Goal: Information Seeking & Learning: Find specific fact

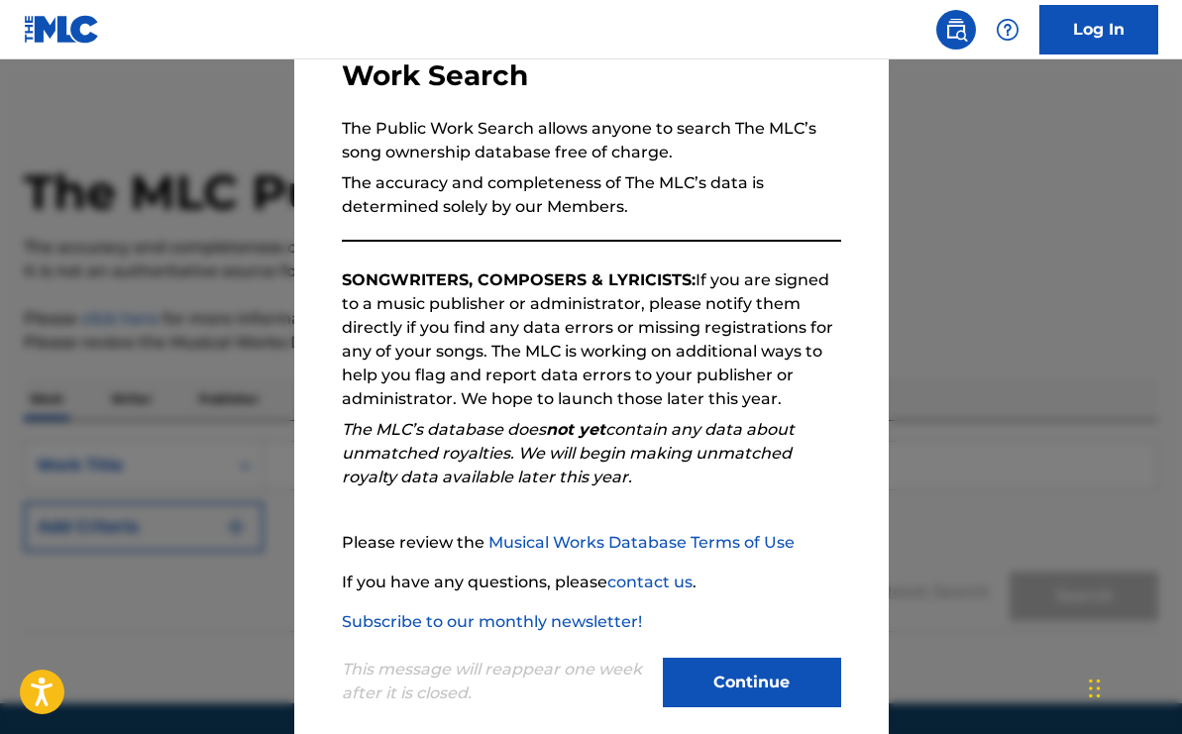
scroll to position [172, 0]
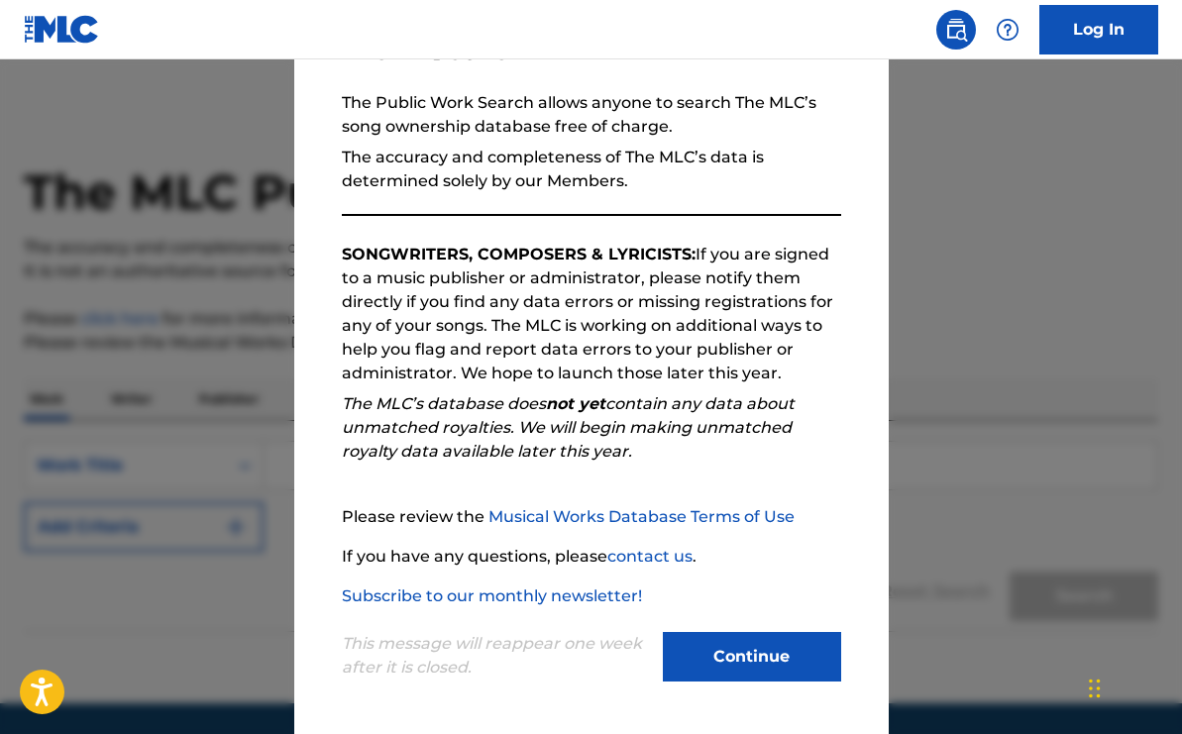
click at [728, 671] on button "Continue" at bounding box center [752, 657] width 178 height 50
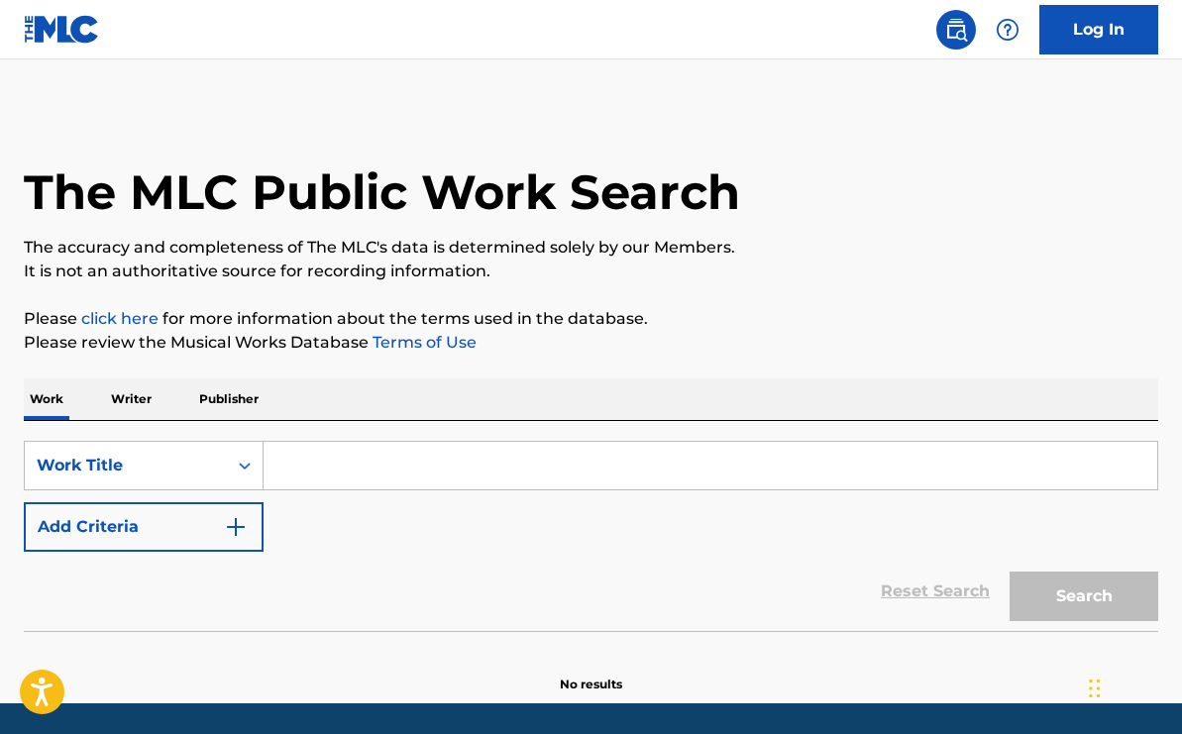
click at [361, 475] on input "Search Form" at bounding box center [711, 466] width 894 height 48
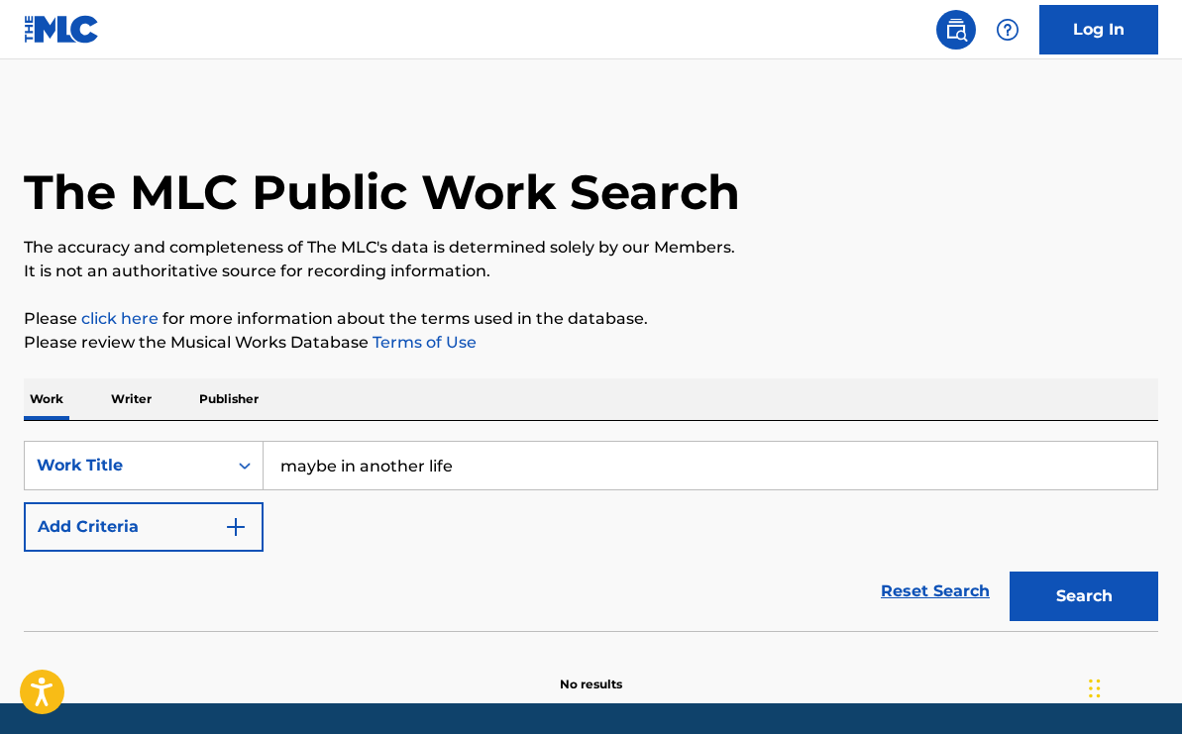
click at [1060, 586] on button "Search" at bounding box center [1084, 597] width 149 height 50
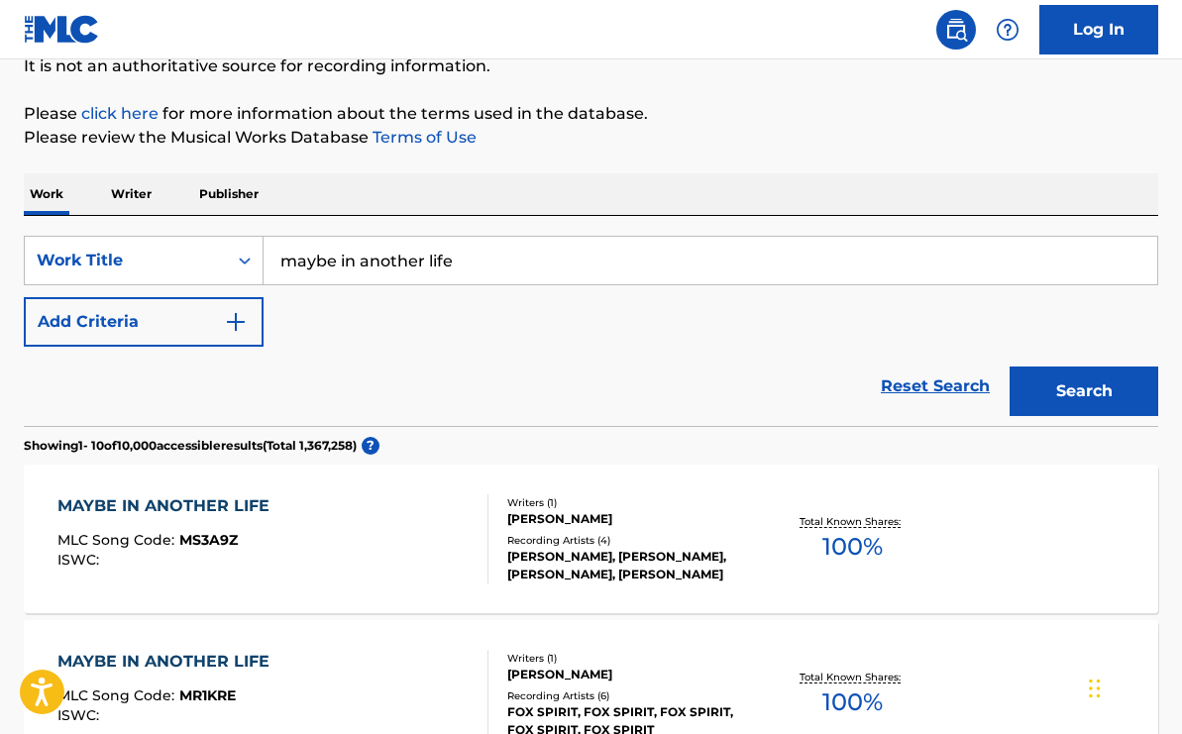
scroll to position [0, 0]
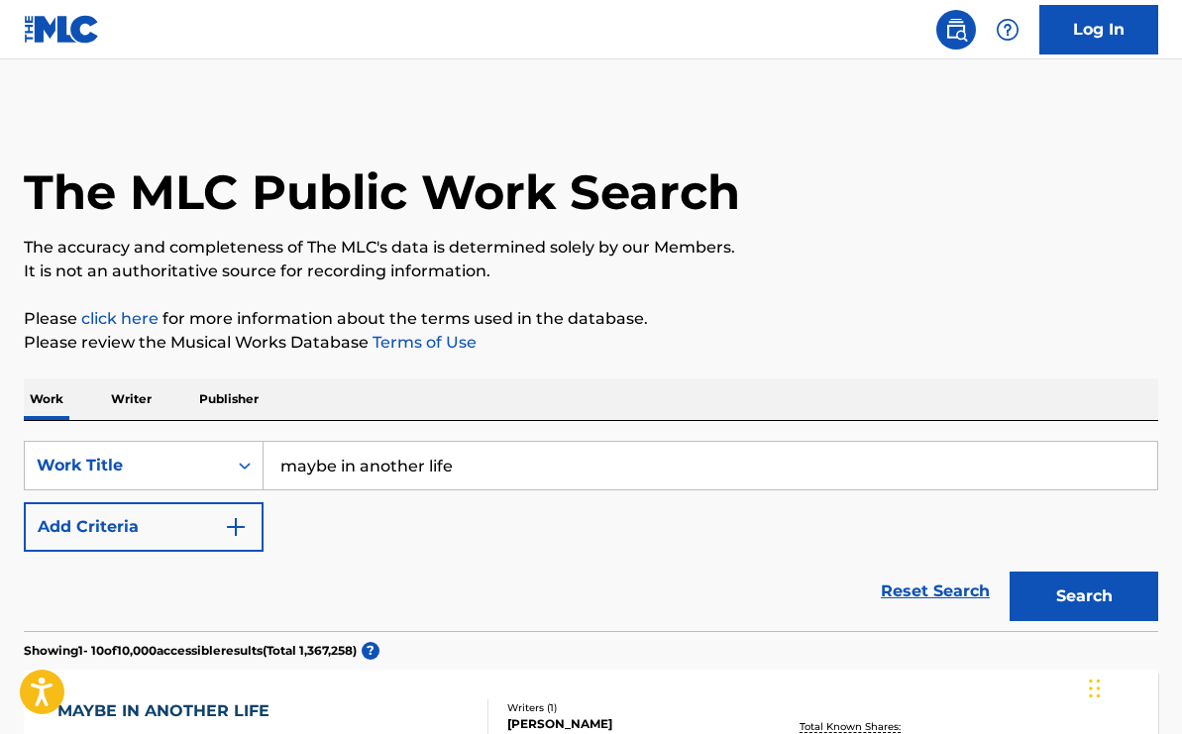
click at [497, 480] on input "maybe in another life" at bounding box center [711, 466] width 894 height 48
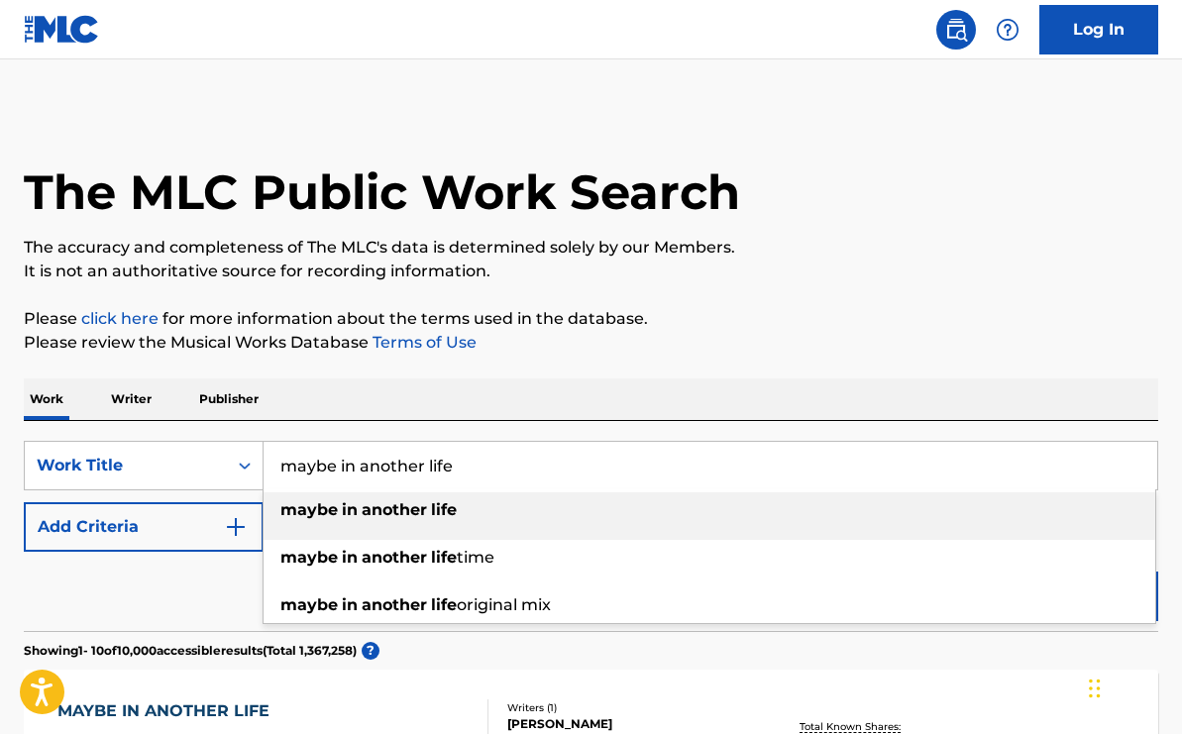
click at [502, 479] on input "maybe in another life" at bounding box center [711, 466] width 894 height 48
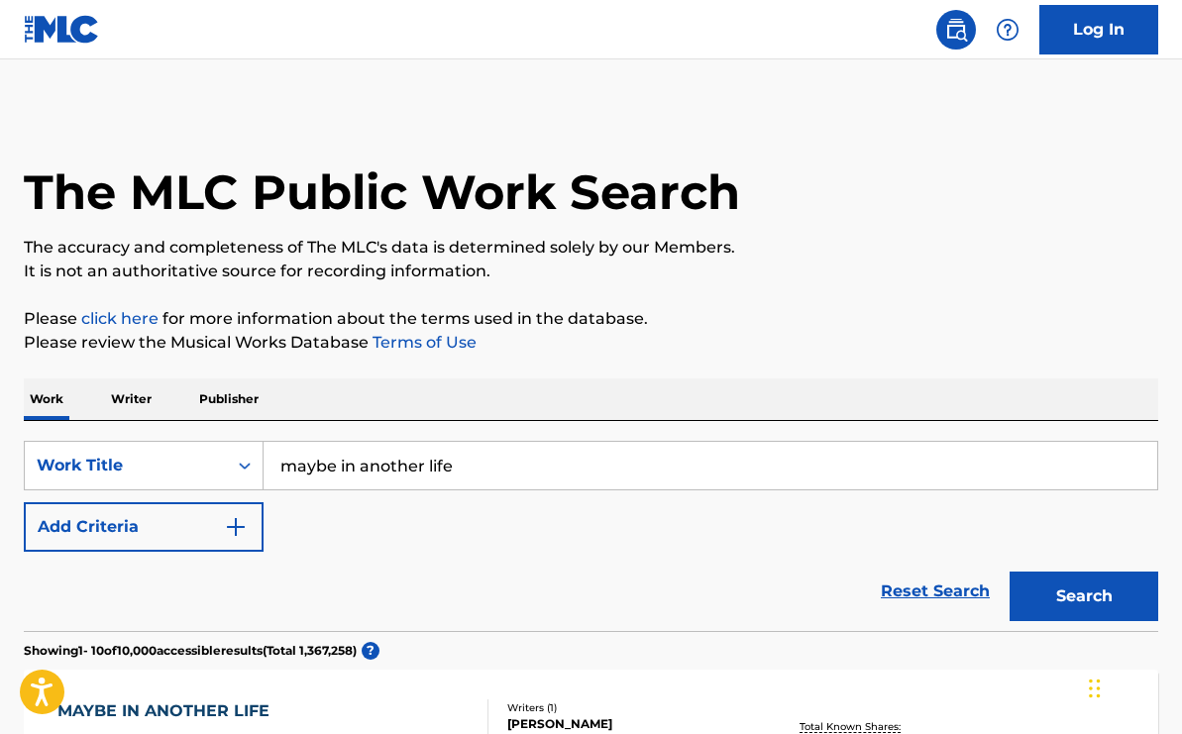
click at [183, 411] on div "Work Writer Publisher" at bounding box center [591, 400] width 1135 height 42
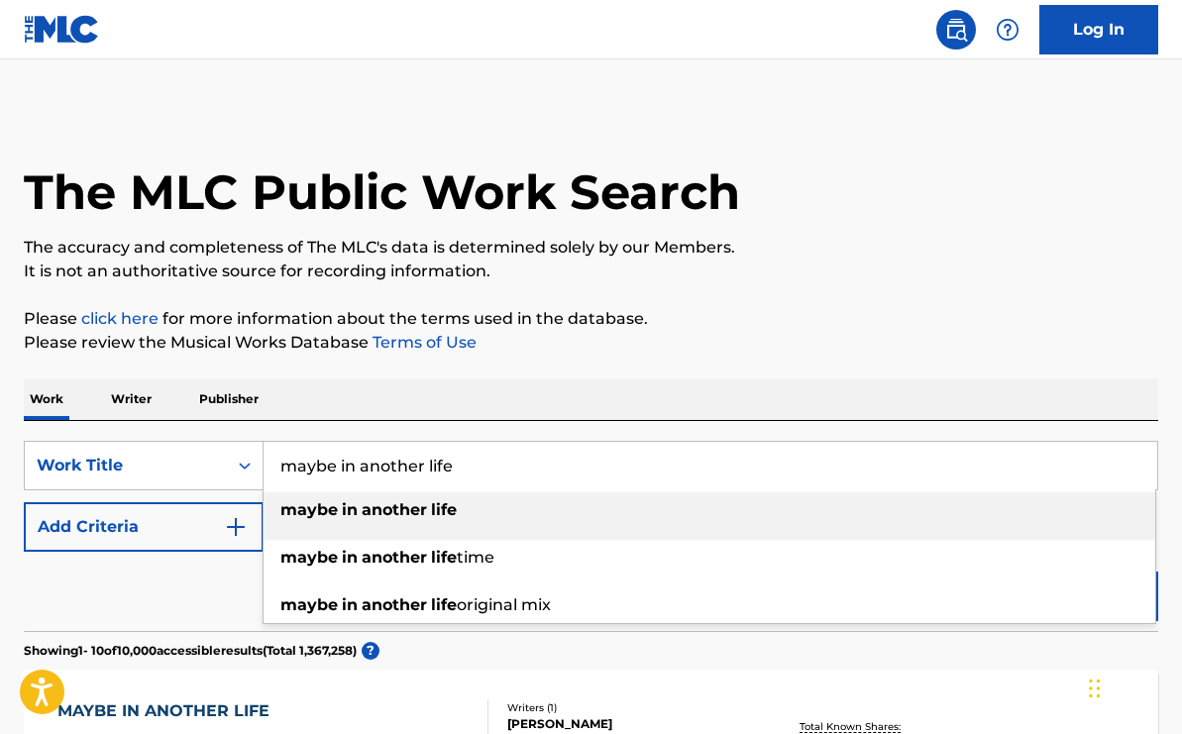
click at [567, 470] on input "maybe in another life" at bounding box center [711, 466] width 894 height 48
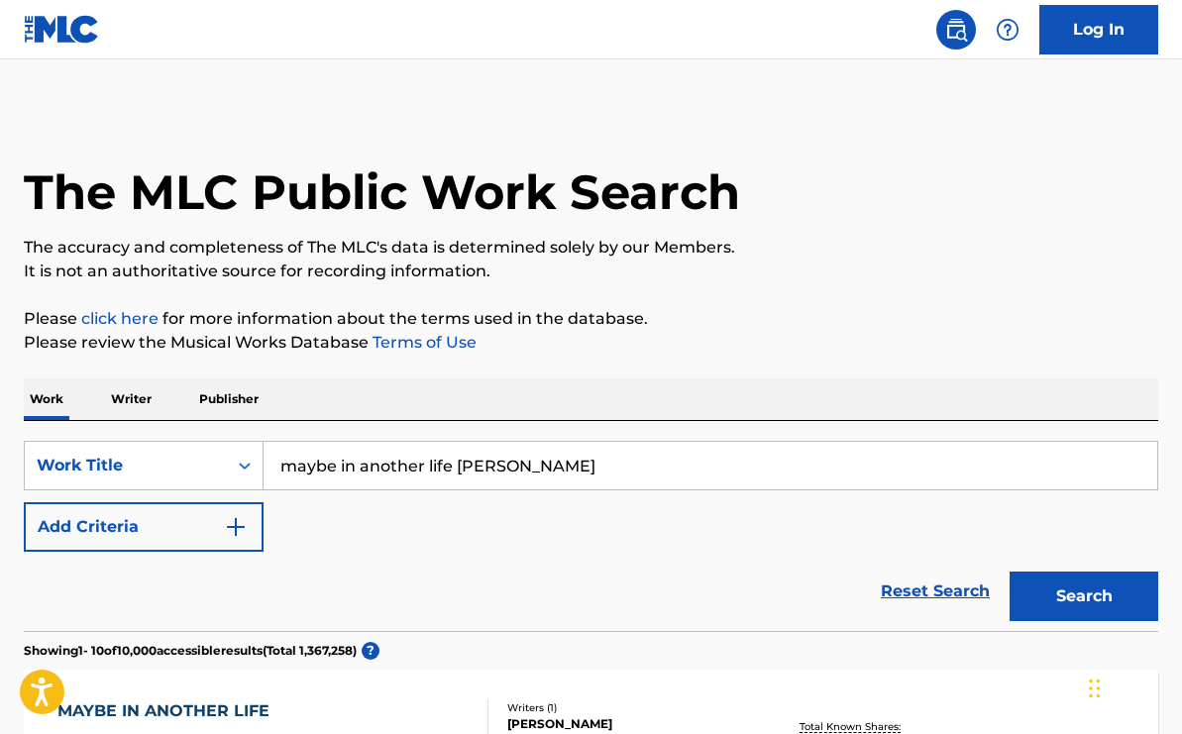
click at [1010, 572] on button "Search" at bounding box center [1084, 597] width 149 height 50
click at [216, 523] on button "Add Criteria" at bounding box center [144, 527] width 240 height 50
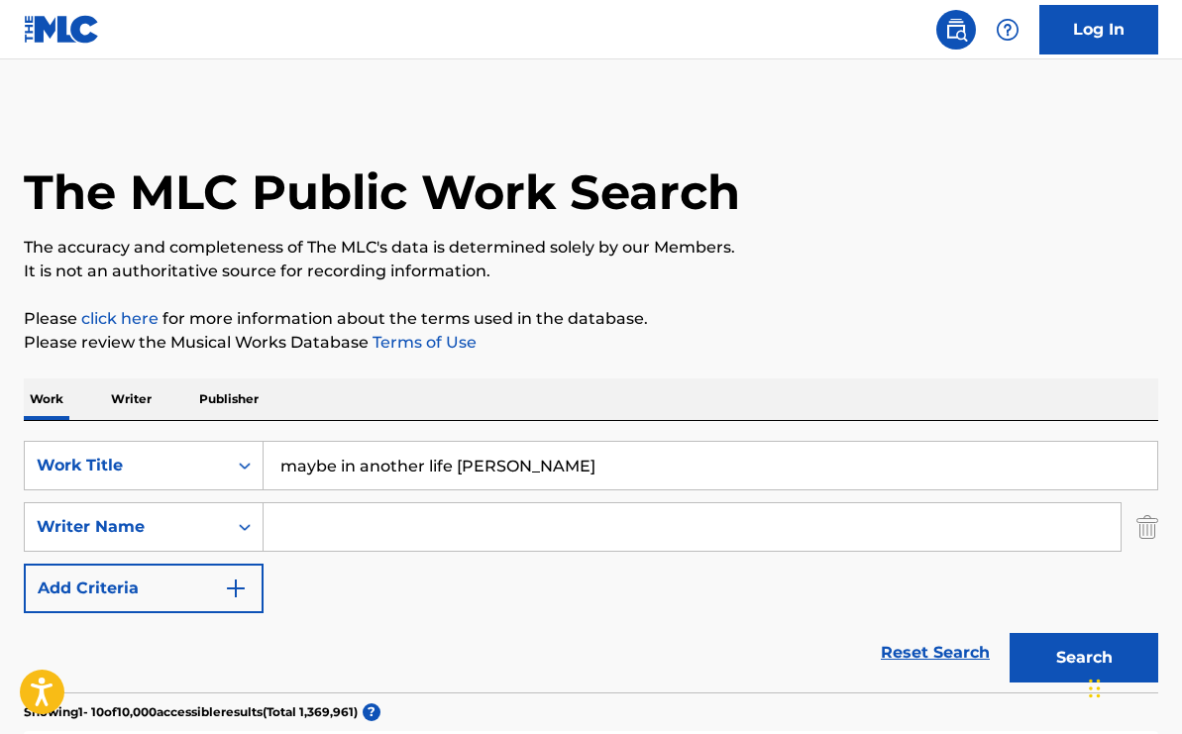
click at [593, 449] on input "maybe in another life [PERSON_NAME]" at bounding box center [711, 466] width 894 height 48
click at [590, 456] on input "maybe in another life [PERSON_NAME]" at bounding box center [711, 466] width 894 height 48
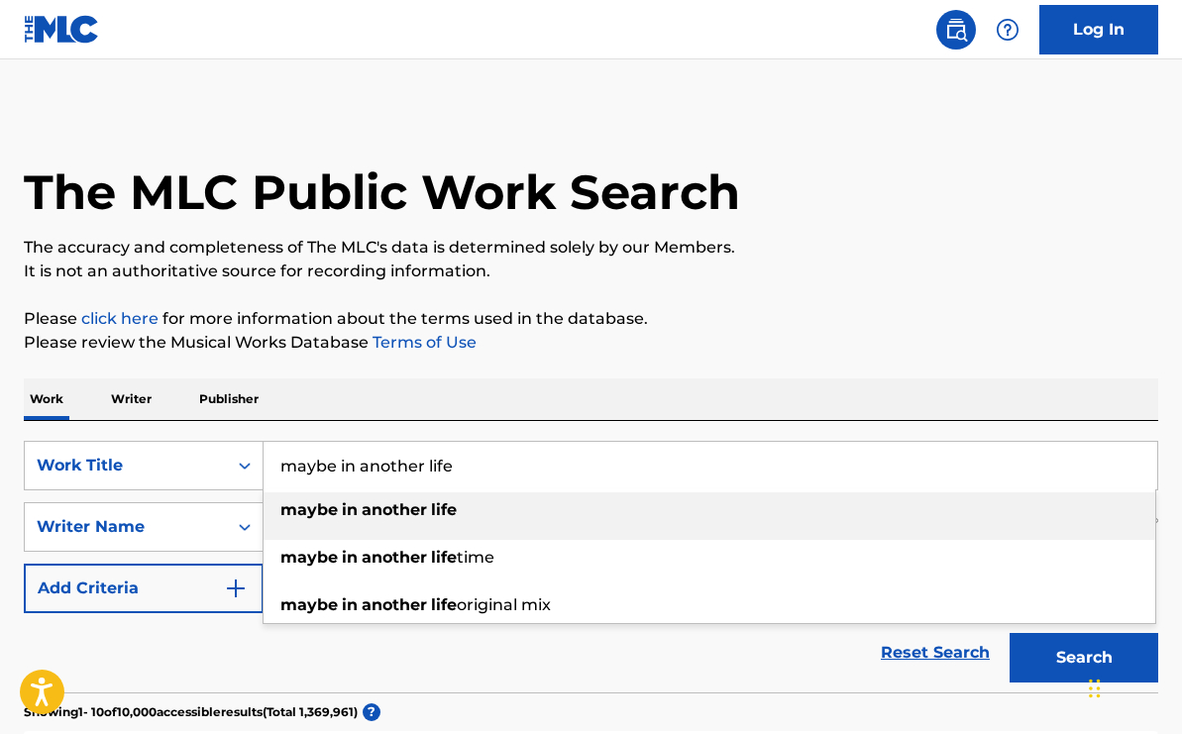
type input "maybe in another life"
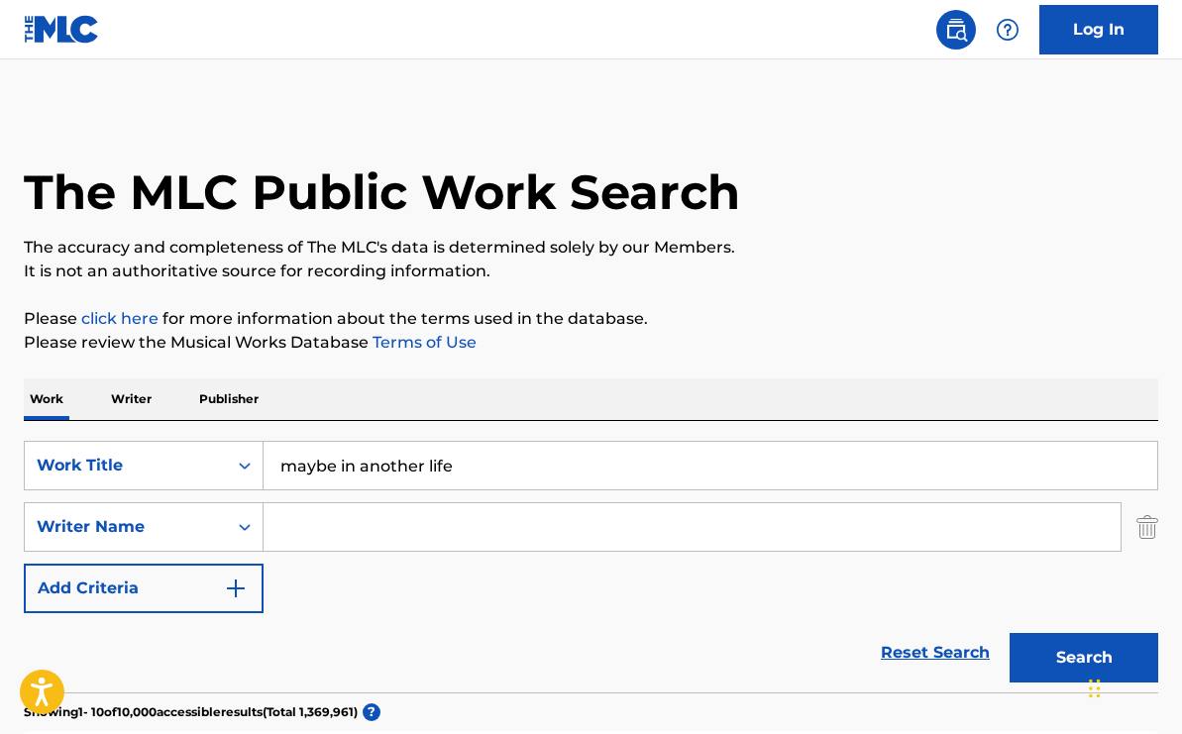
click at [427, 540] on input "Search Form" at bounding box center [692, 527] width 857 height 48
type input "[PERSON_NAME]"
click at [1010, 633] on button "Search" at bounding box center [1084, 658] width 149 height 50
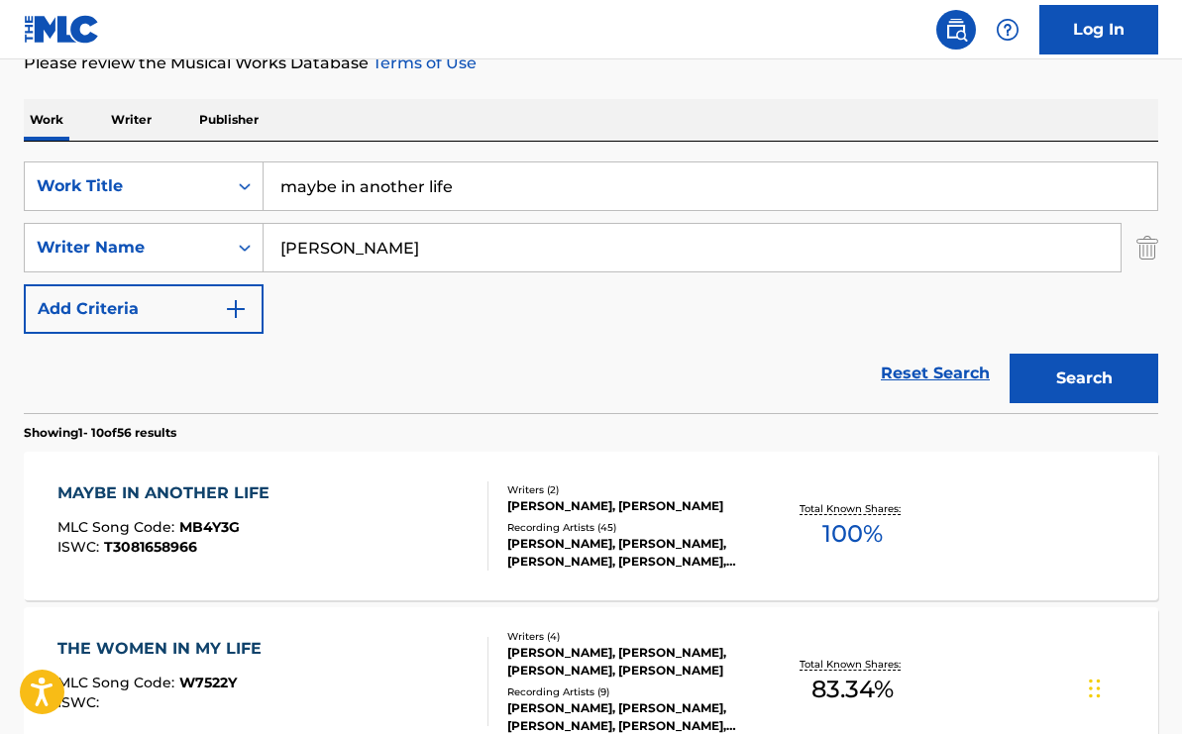
scroll to position [284, 0]
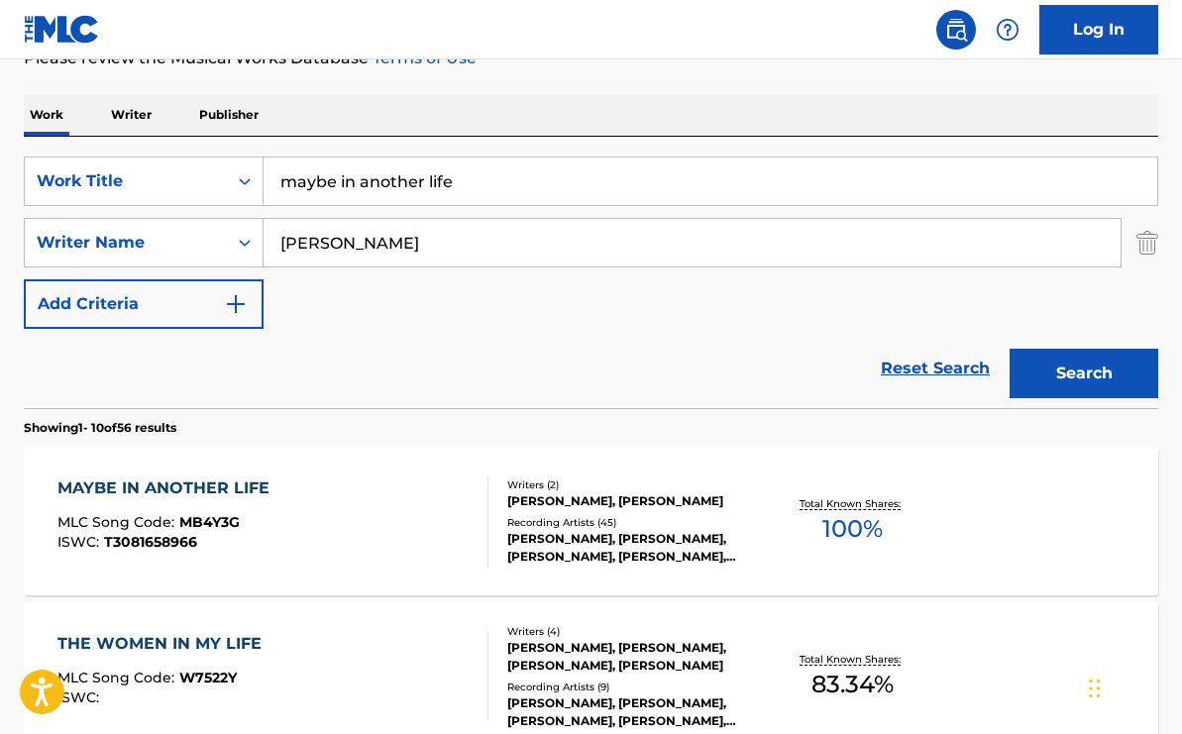
click at [838, 544] on span "100 %" at bounding box center [853, 529] width 60 height 36
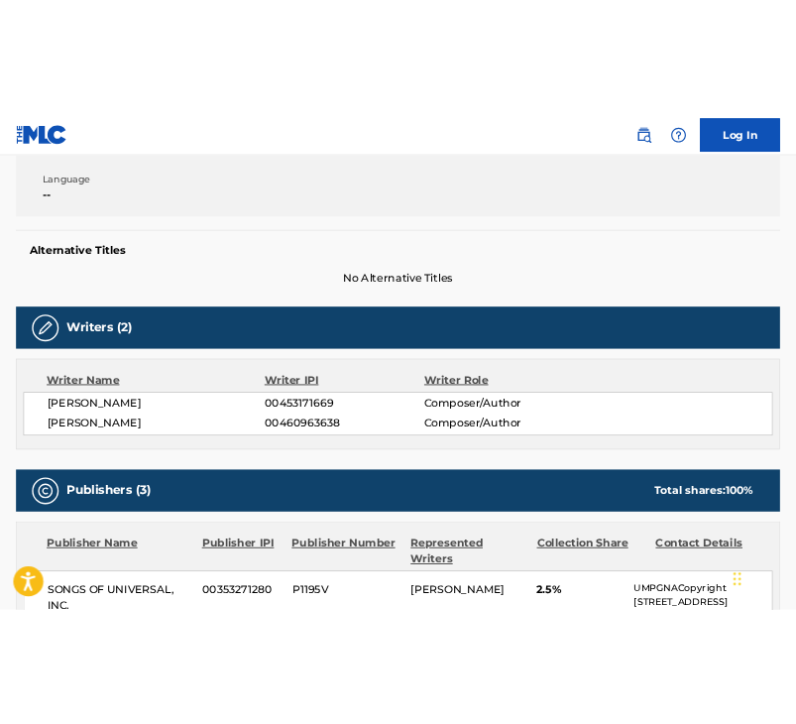
scroll to position [406, 0]
